Goal: Navigation & Orientation: Go to known website

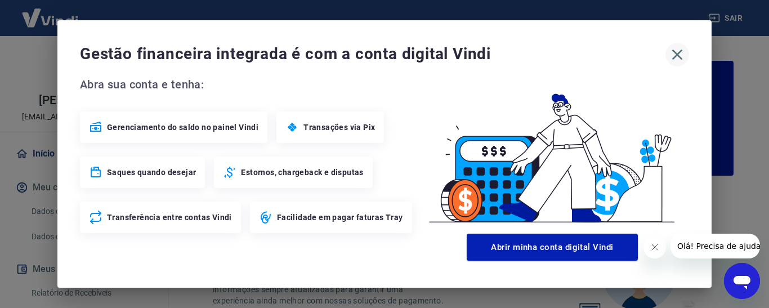
click at [673, 56] on icon "button" at bounding box center [677, 55] width 18 height 18
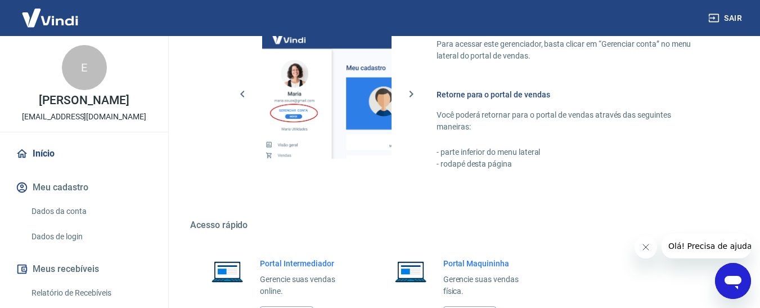
scroll to position [732, 0]
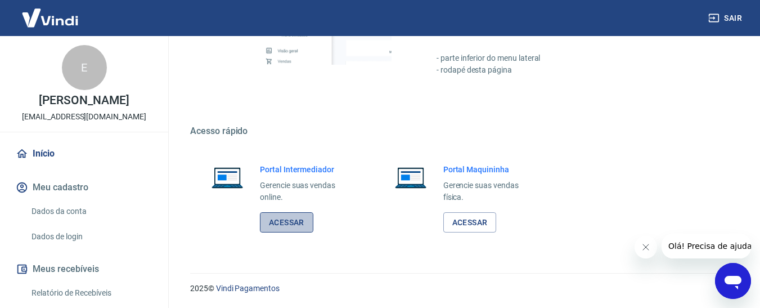
click at [286, 220] on link "Acessar" at bounding box center [286, 222] width 53 height 21
